Goal: Task Accomplishment & Management: Manage account settings

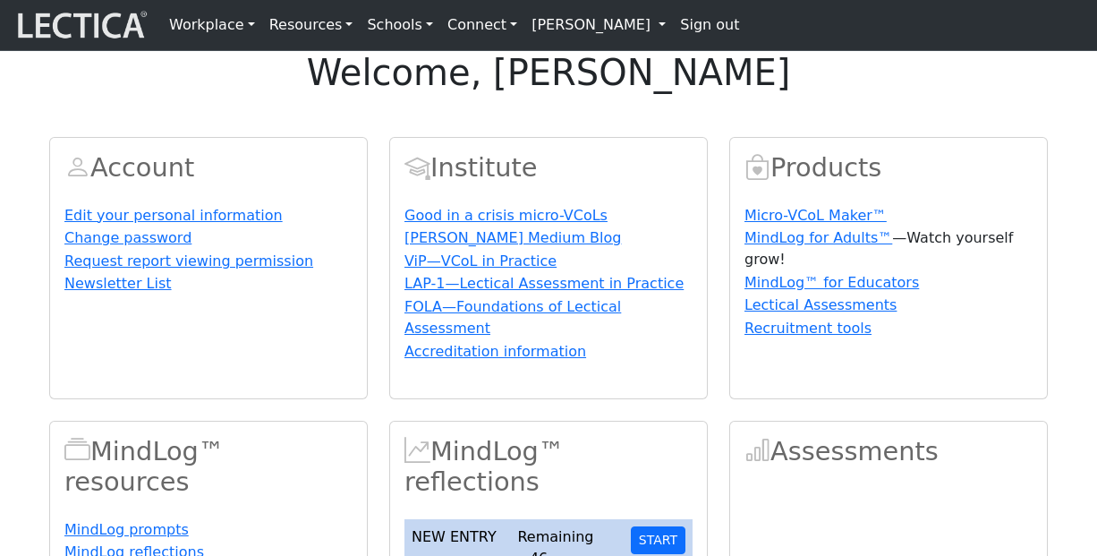
scroll to position [294, 0]
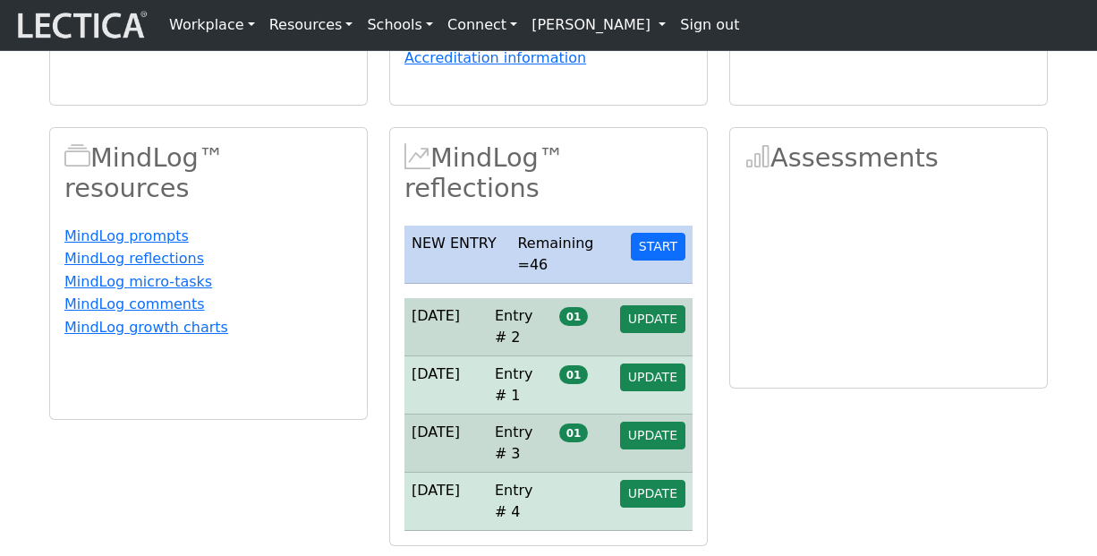
click at [907, 498] on div "Assessments" at bounding box center [889, 336] width 340 height 419
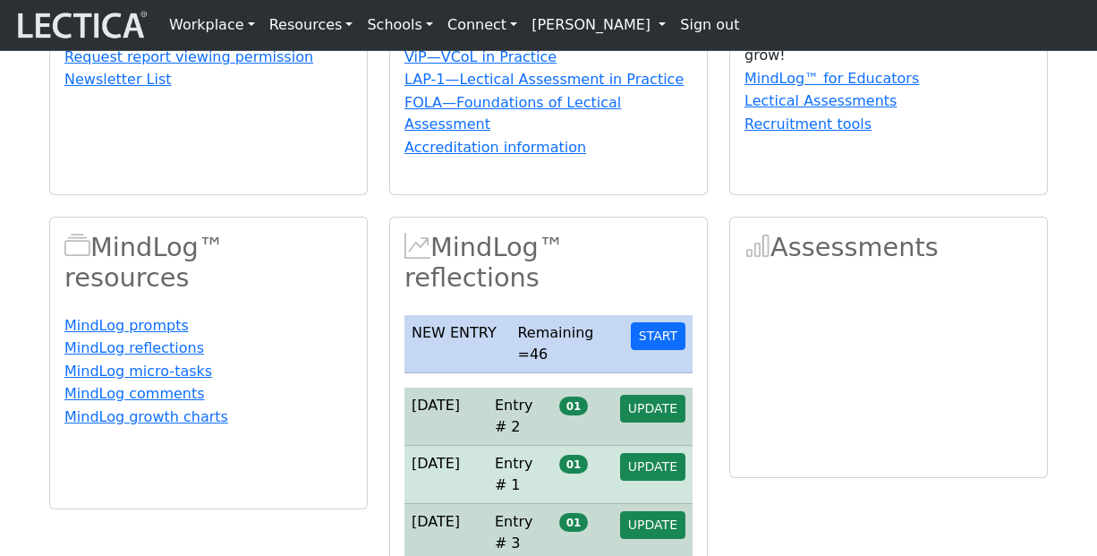
scroll to position [267, 0]
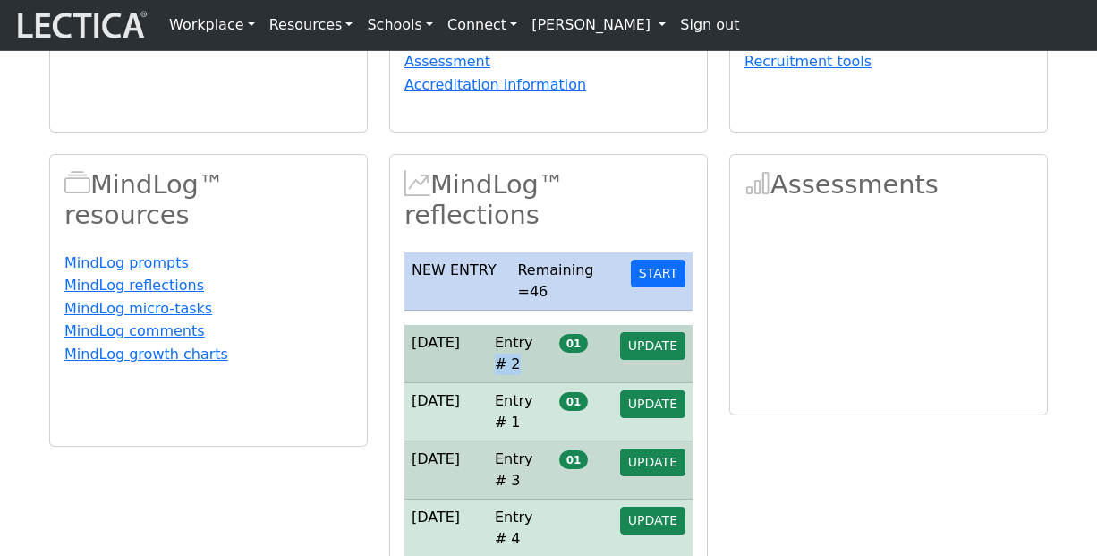
drag, startPoint x: 531, startPoint y: 405, endPoint x: 513, endPoint y: 405, distance: 17.9
click at [513, 383] on td "Entry # 2" at bounding box center [520, 354] width 64 height 58
click at [721, 342] on div "Assessments" at bounding box center [889, 363] width 340 height 419
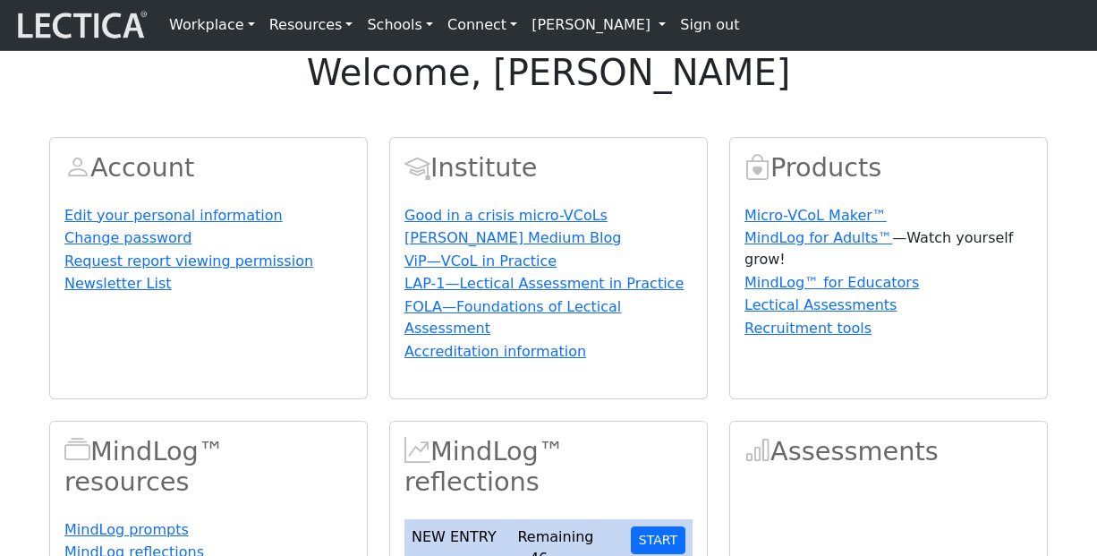
scroll to position [267, 0]
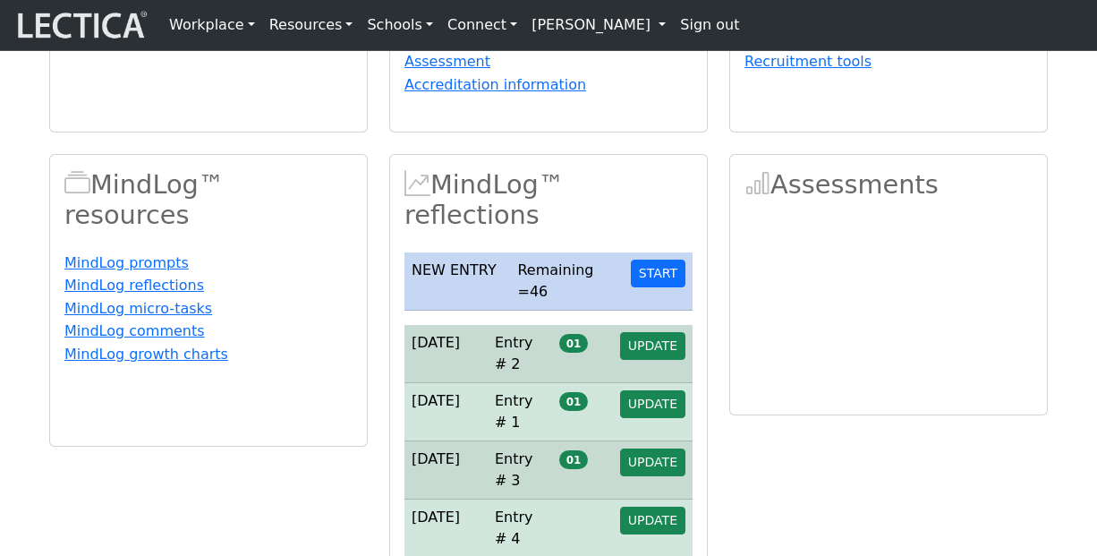
click at [1024, 209] on div "Account Edit your personal information Change password Request report viewing p…" at bounding box center [548, 211] width 1020 height 724
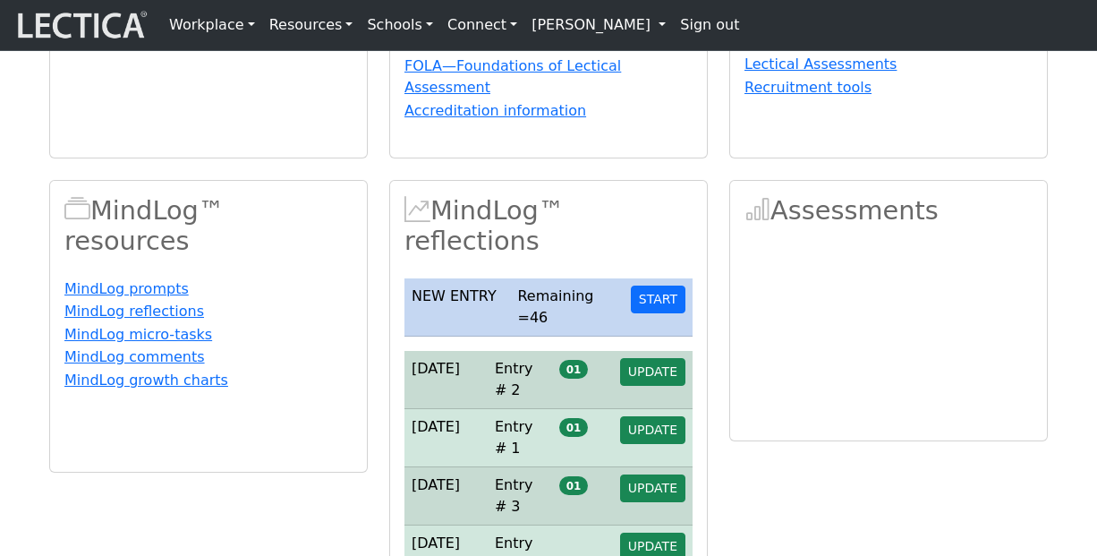
scroll to position [226, 0]
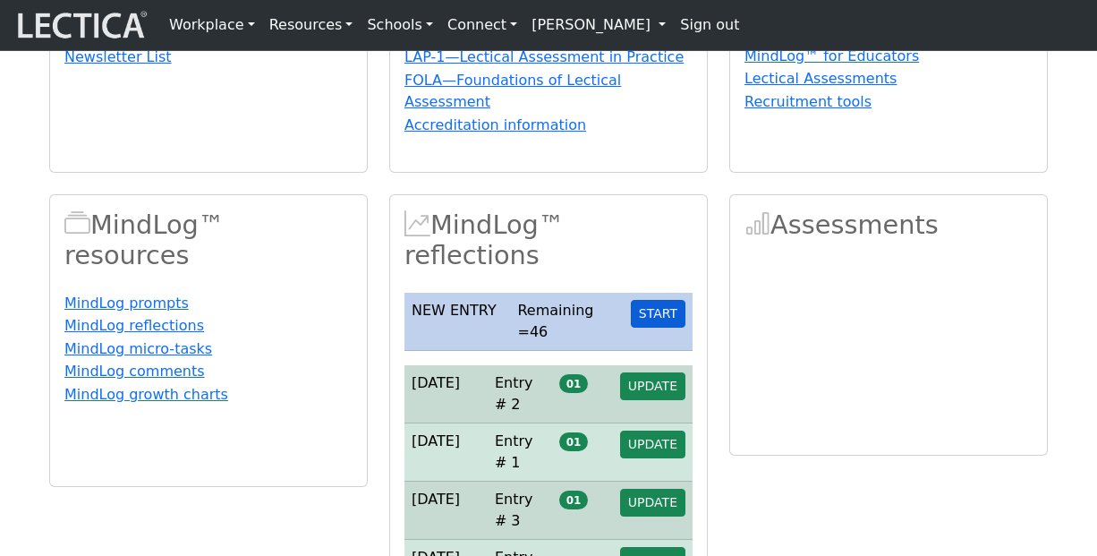
click at [657, 328] on button "START" at bounding box center [658, 314] width 55 height 28
click at [659, 328] on button "START" at bounding box center [658, 314] width 55 height 28
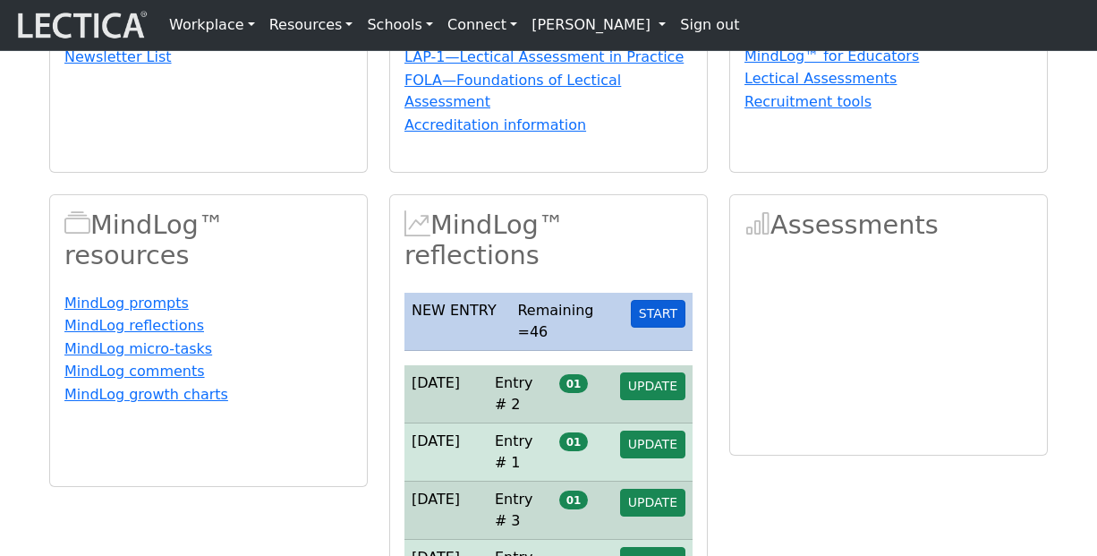
click at [659, 328] on button "START" at bounding box center [658, 314] width 55 height 28
click at [665, 328] on button "START" at bounding box center [658, 314] width 55 height 28
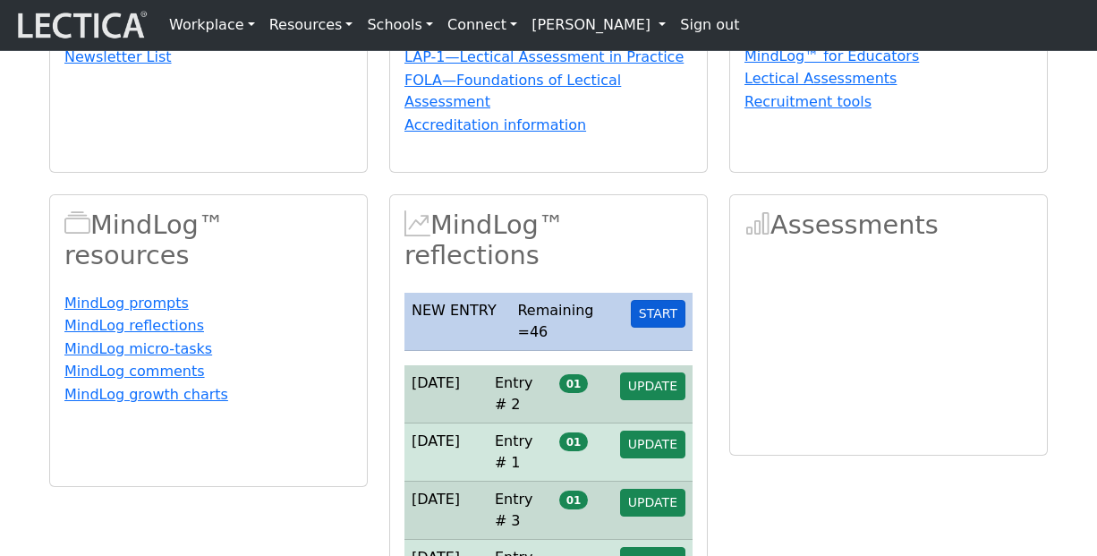
click at [665, 328] on button "START" at bounding box center [658, 314] width 55 height 28
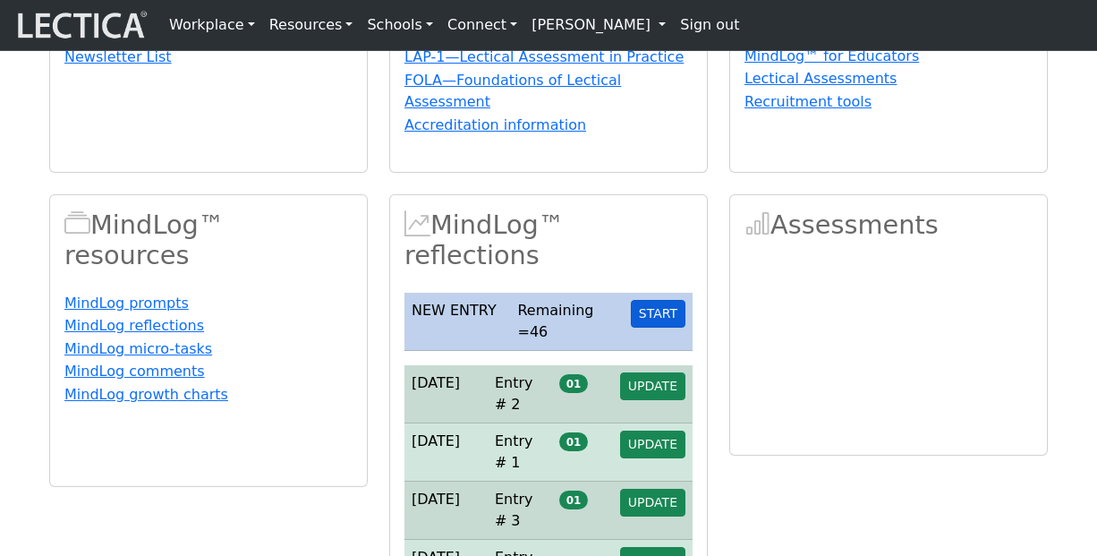
click at [665, 328] on button "START" at bounding box center [658, 314] width 55 height 28
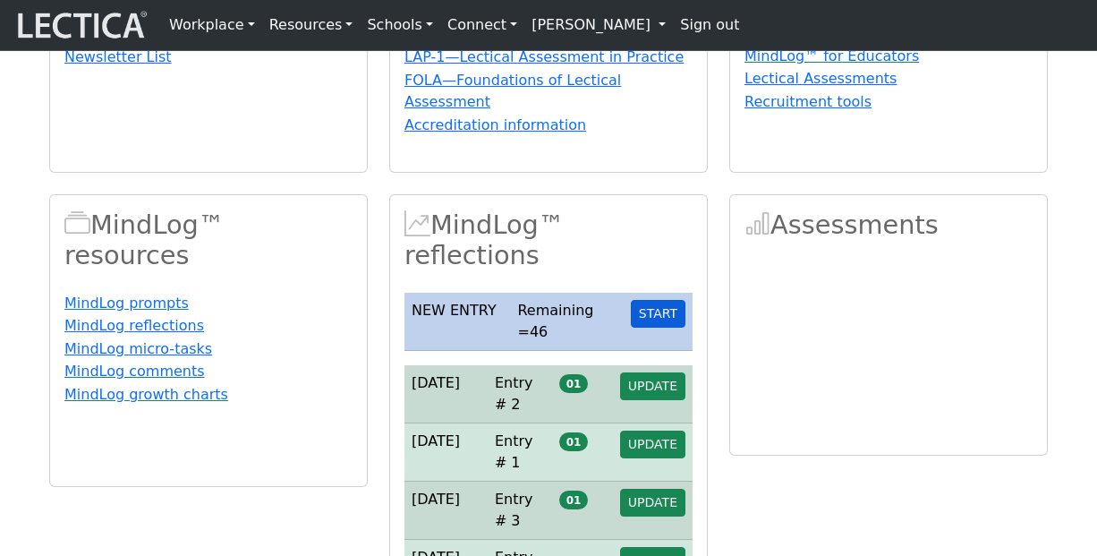
click at [665, 328] on button "START" at bounding box center [658, 314] width 55 height 28
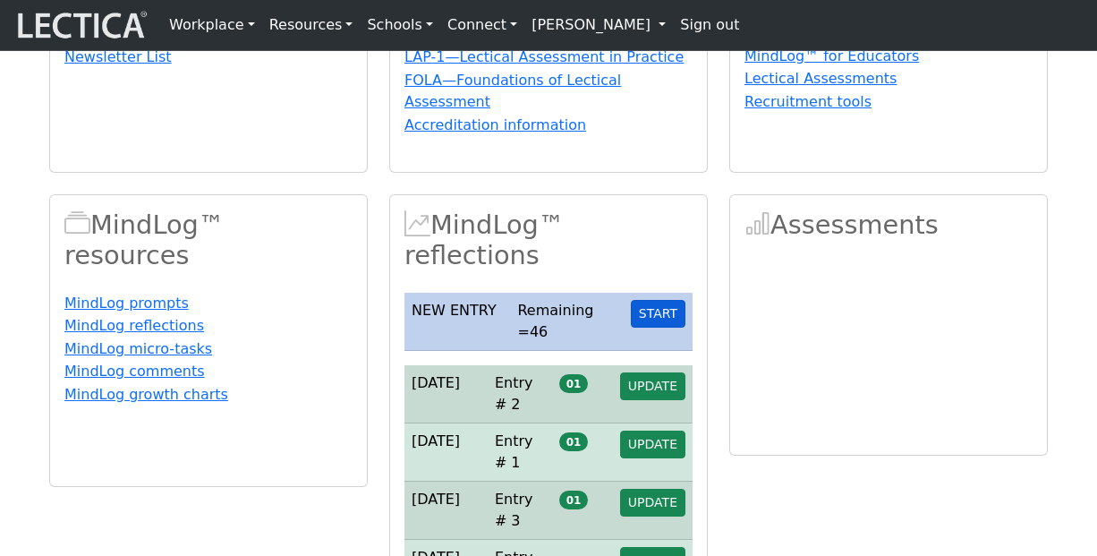
click at [665, 328] on button "START" at bounding box center [658, 314] width 55 height 28
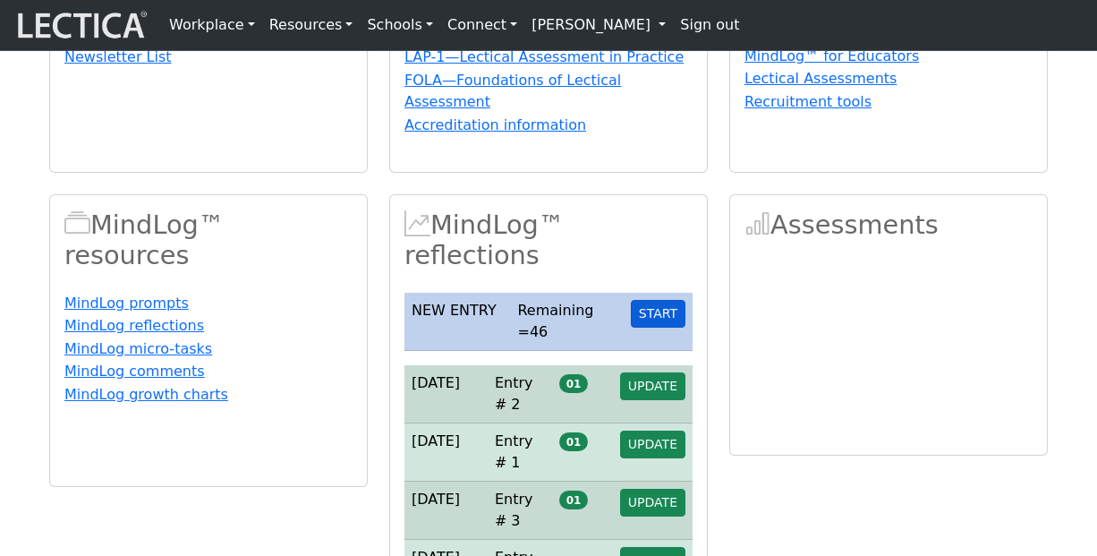
click at [665, 328] on button "START" at bounding box center [658, 314] width 55 height 28
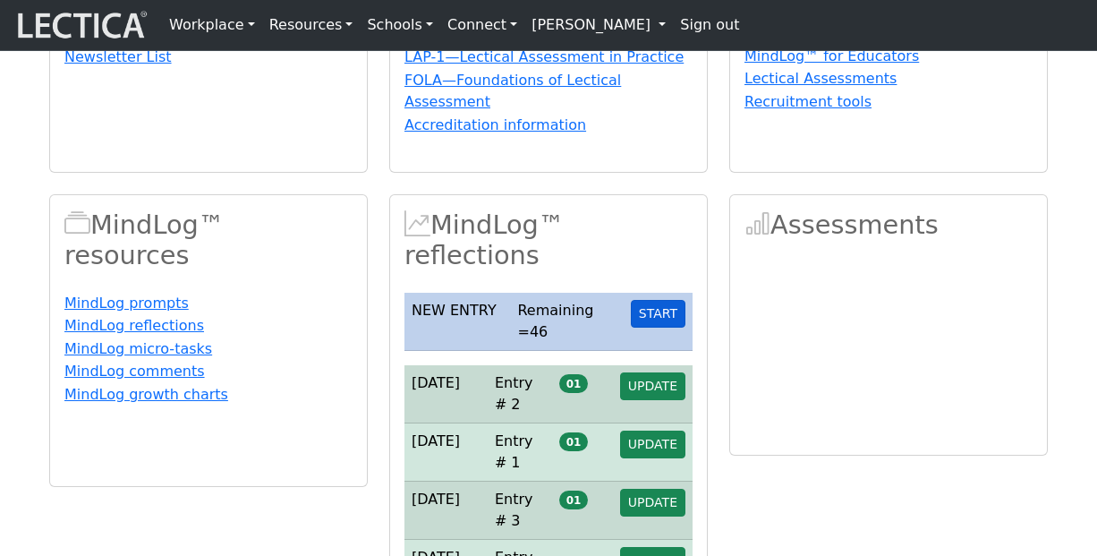
click at [665, 328] on button "START" at bounding box center [658, 314] width 55 height 28
click at [673, 33] on link "Sign out" at bounding box center [709, 25] width 73 height 36
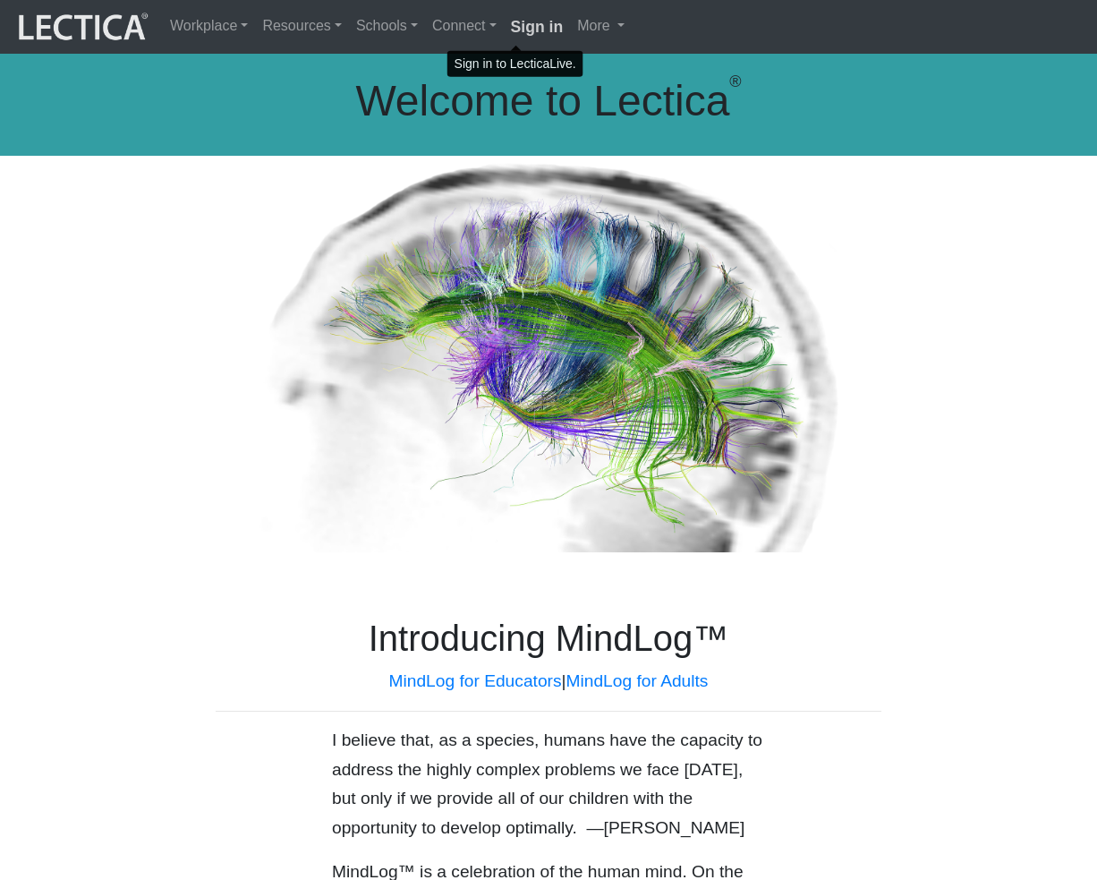
click at [519, 31] on strong "Sign in" at bounding box center [537, 27] width 53 height 18
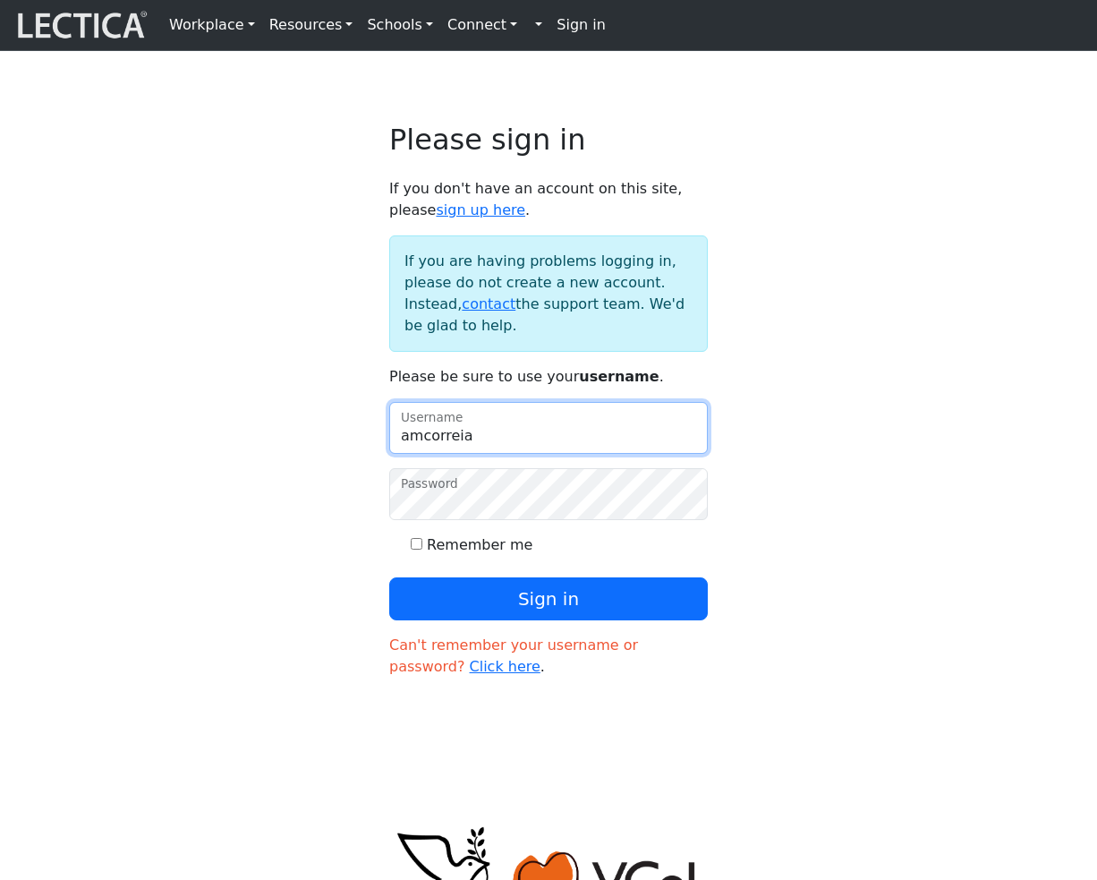
click at [528, 454] on input "amcorreia" at bounding box center [548, 428] width 319 height 52
paste input "mindlogteacher"
type input "mindlogteacher"
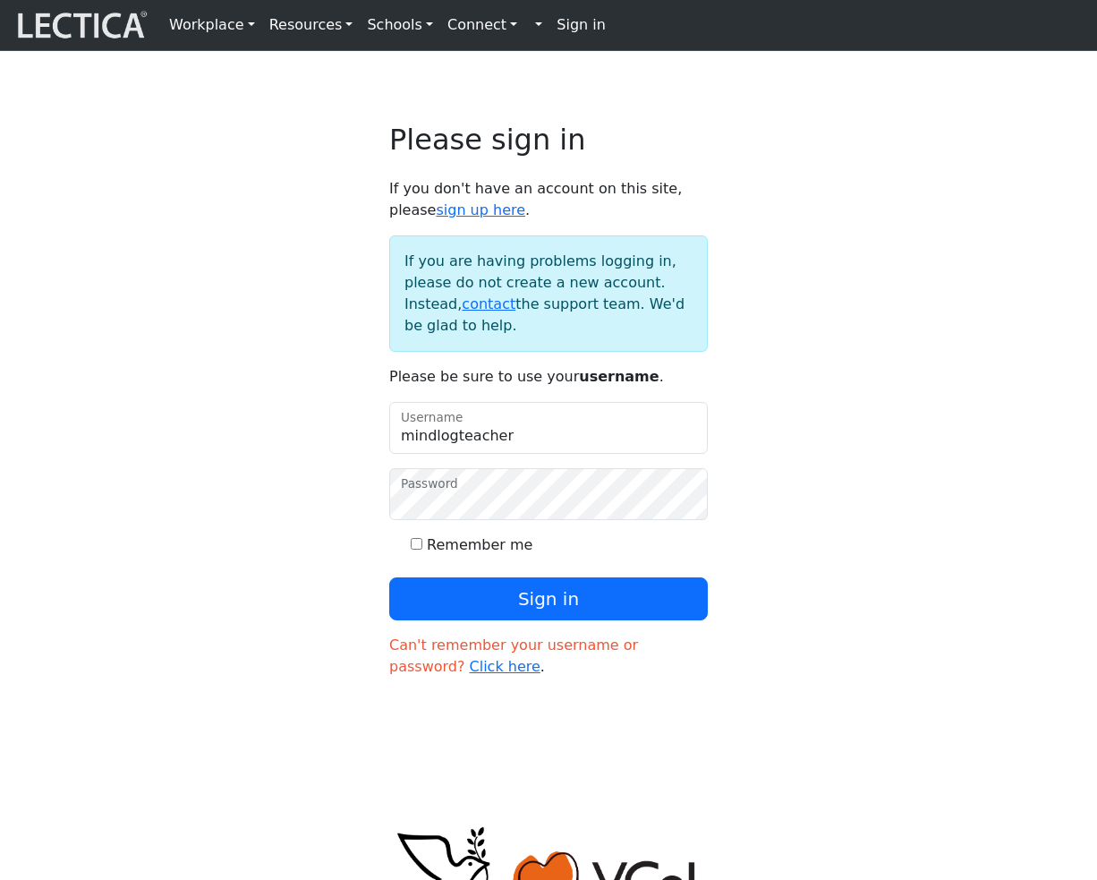
click at [579, 676] on form "If you don't have an account on this site, please sign up here . If you are hav…" at bounding box center [548, 427] width 319 height 499
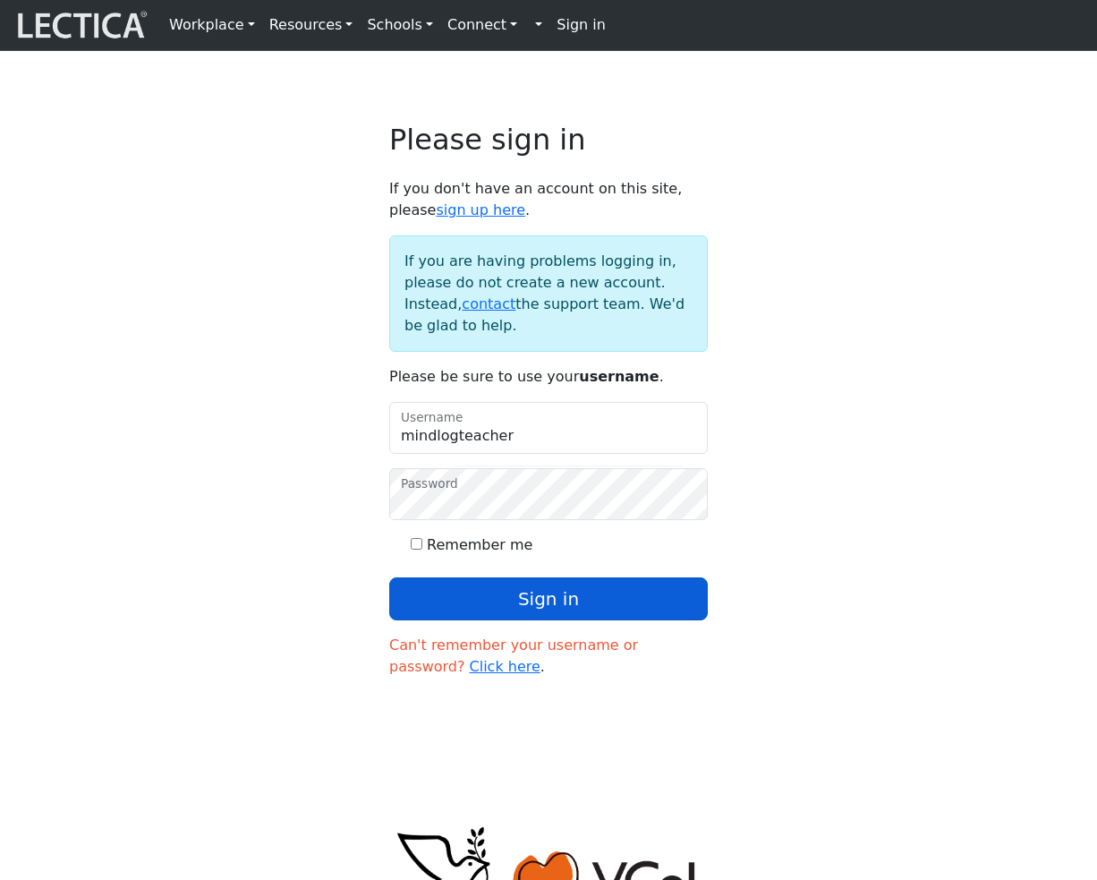
click at [590, 620] on button "Sign in" at bounding box center [548, 598] width 319 height 43
